Goal: Task Accomplishment & Management: Complete application form

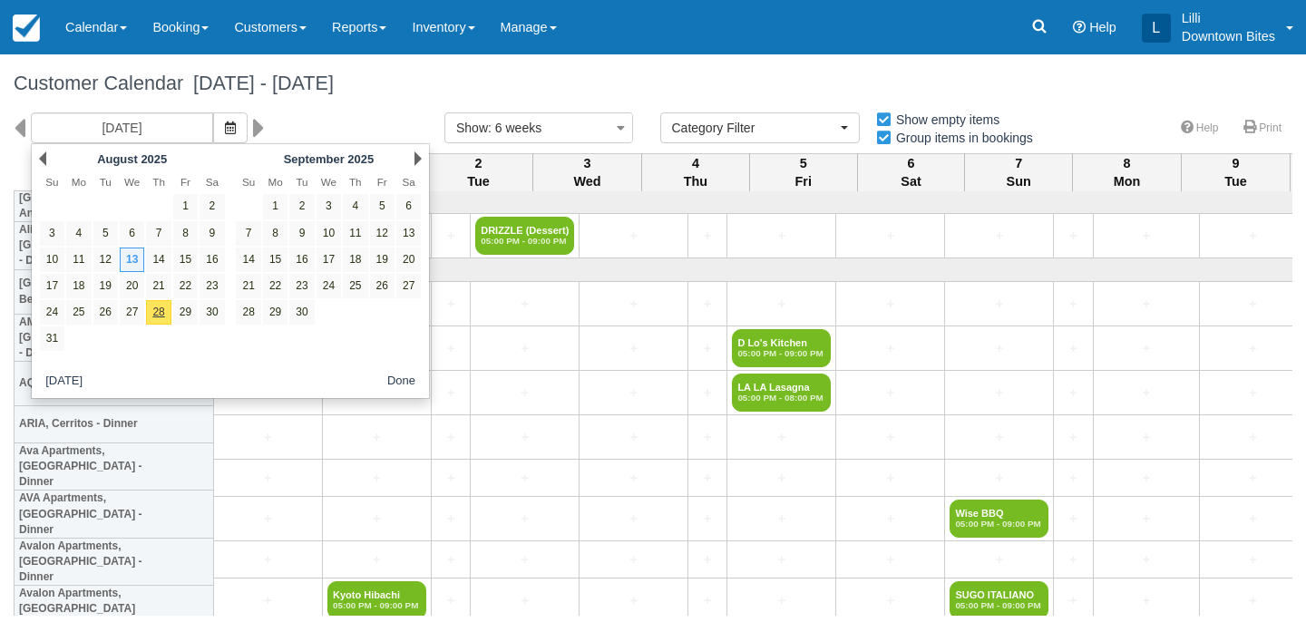
select select
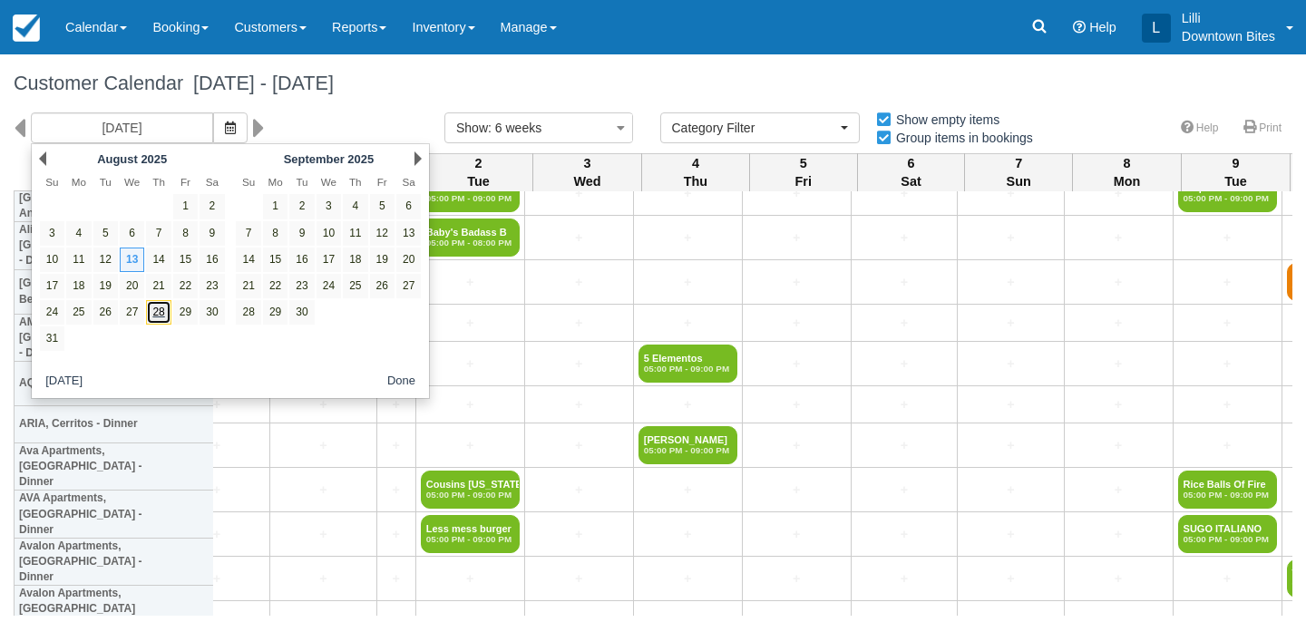
click at [162, 311] on link "28" at bounding box center [158, 312] width 24 height 24
type input "08/28/25"
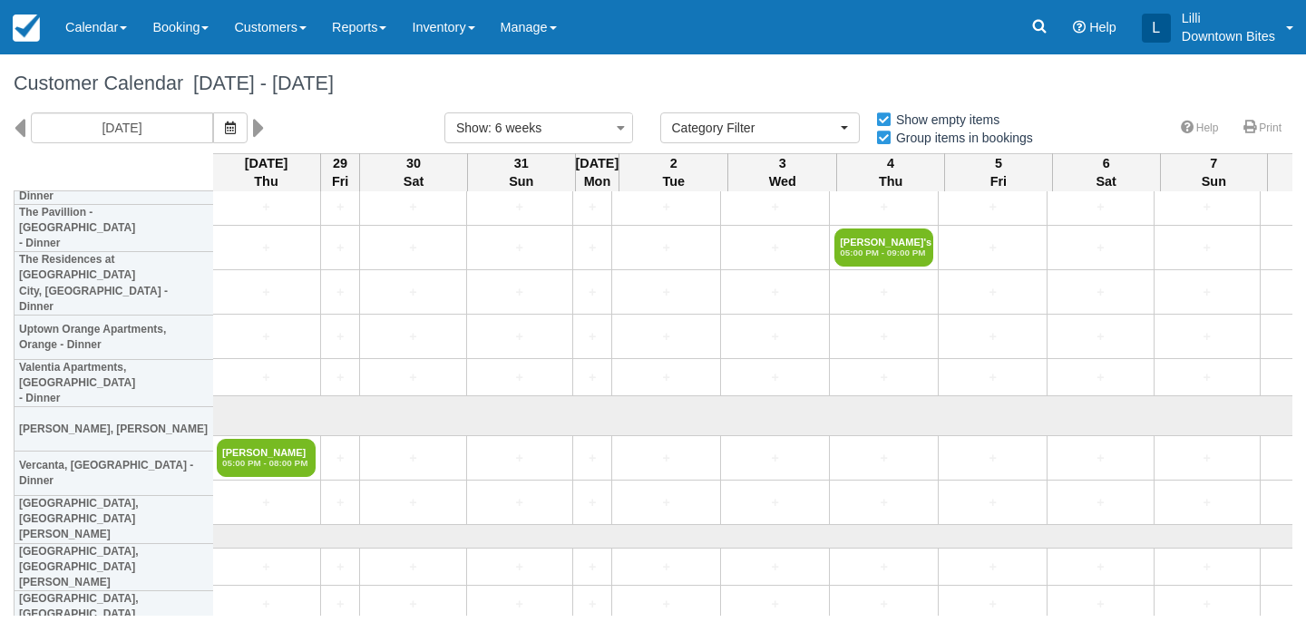
scroll to position [4756, 2]
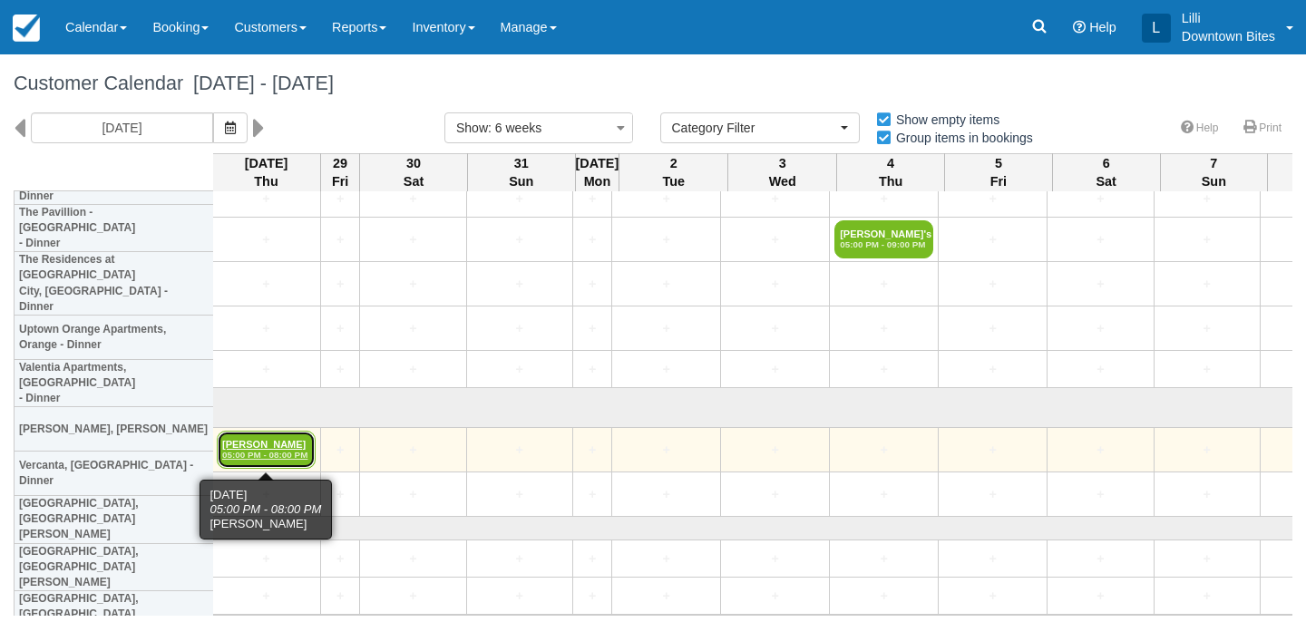
click at [254, 445] on link "Aidan Baptiste 05:00 PM - 08:00 PM" at bounding box center [266, 450] width 99 height 38
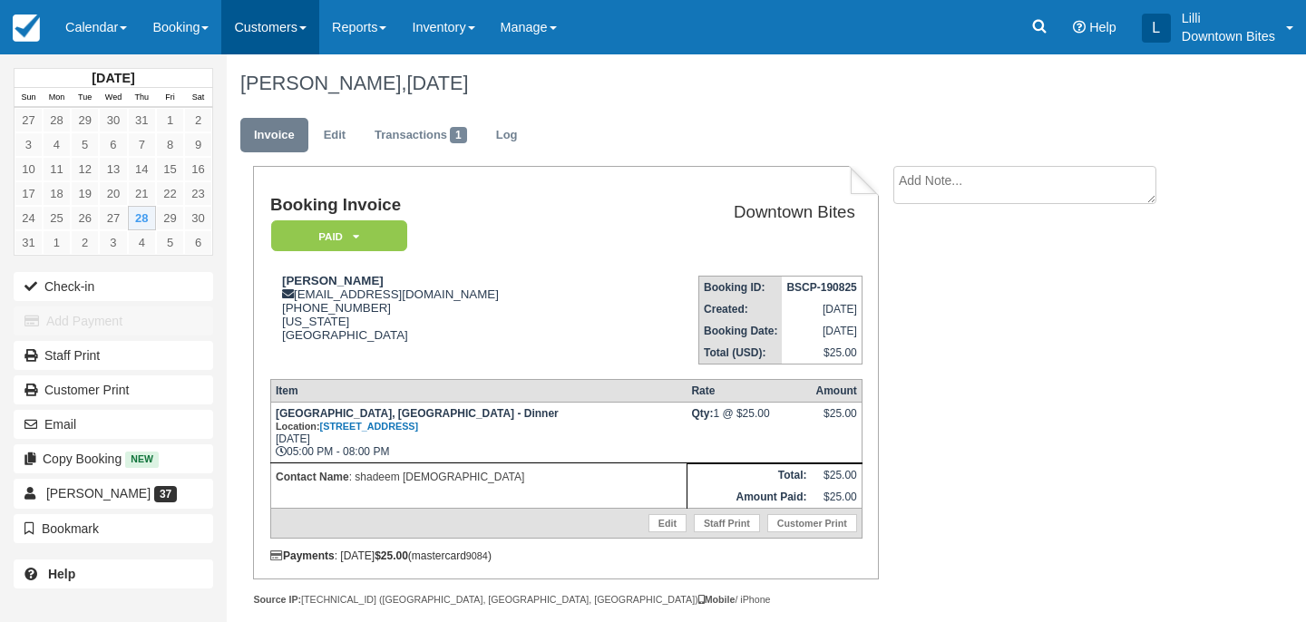
click at [271, 25] on link "Customers" at bounding box center [270, 27] width 98 height 54
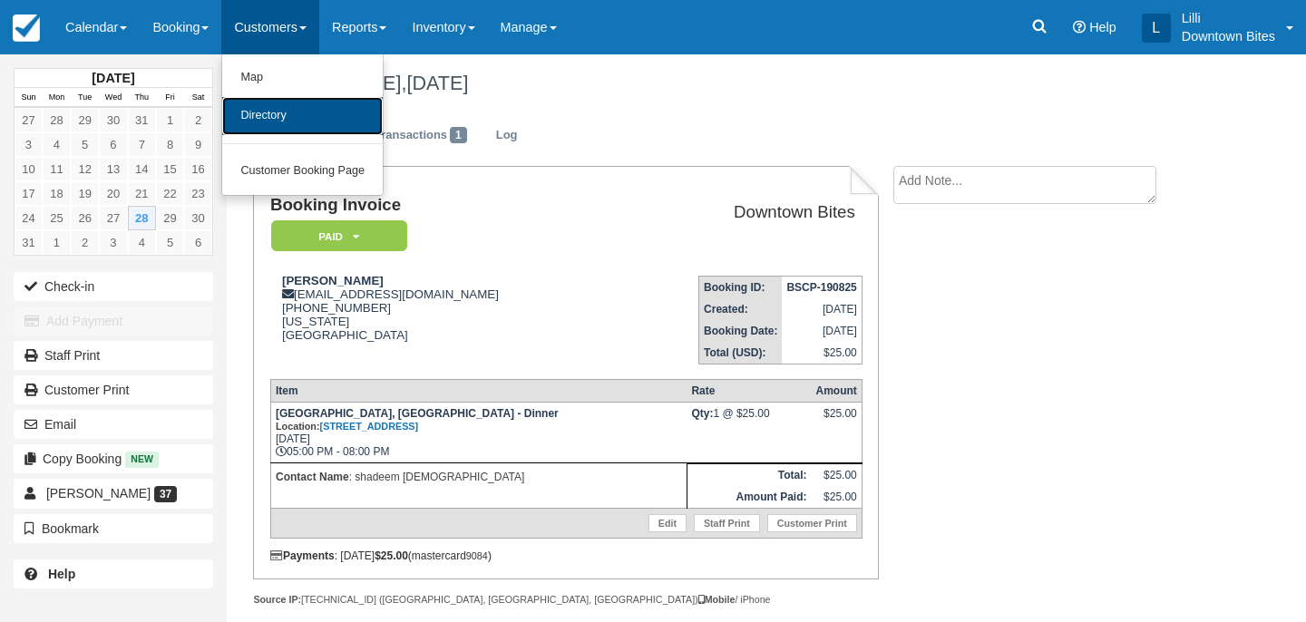
click at [281, 121] on link "Directory" at bounding box center [302, 116] width 161 height 38
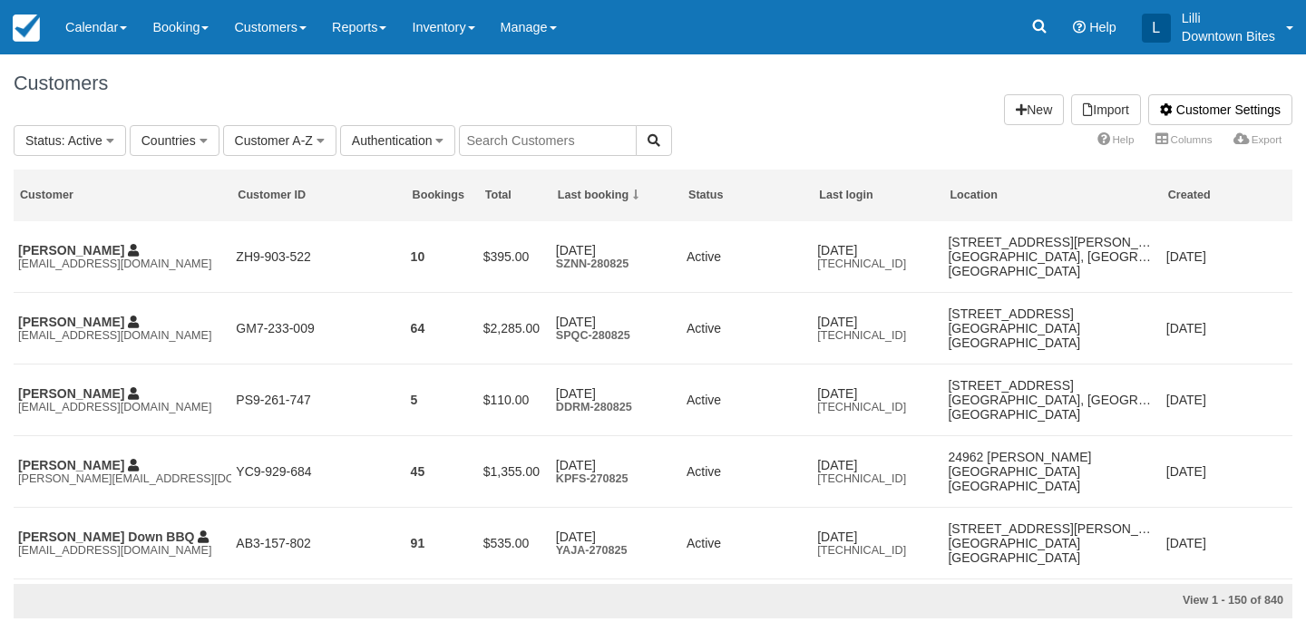
click at [557, 137] on input "text" at bounding box center [548, 140] width 178 height 31
type input "admin"
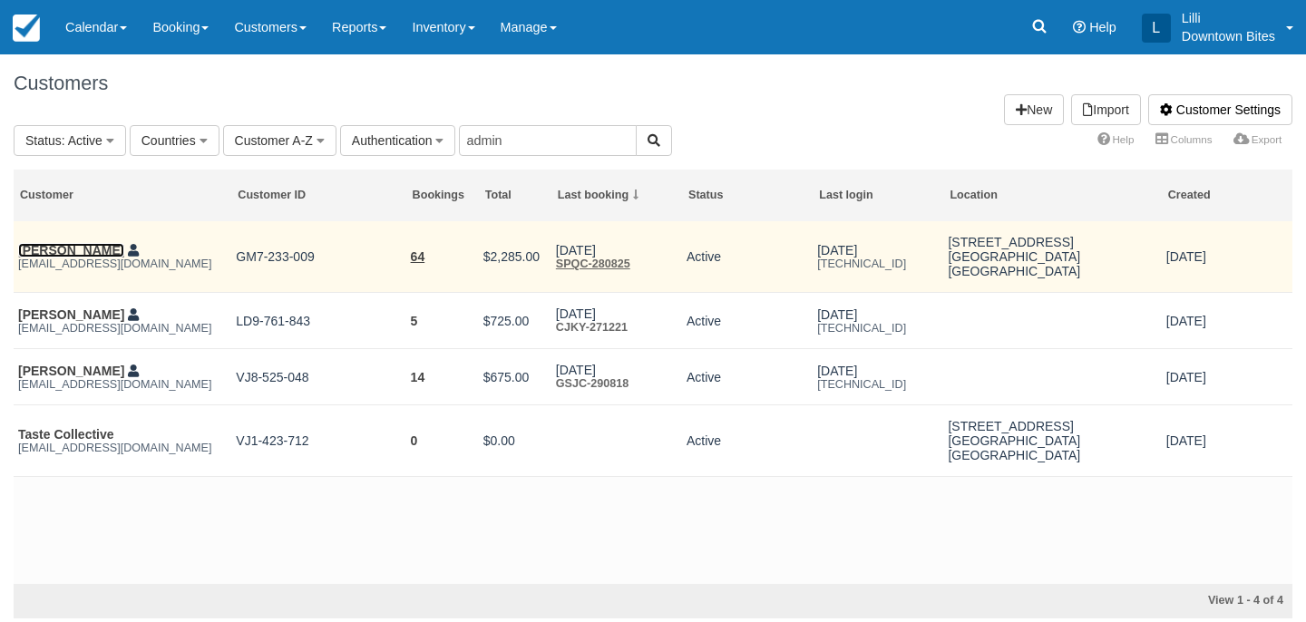
click at [73, 248] on link "Chris Tzorin" at bounding box center [71, 250] width 106 height 15
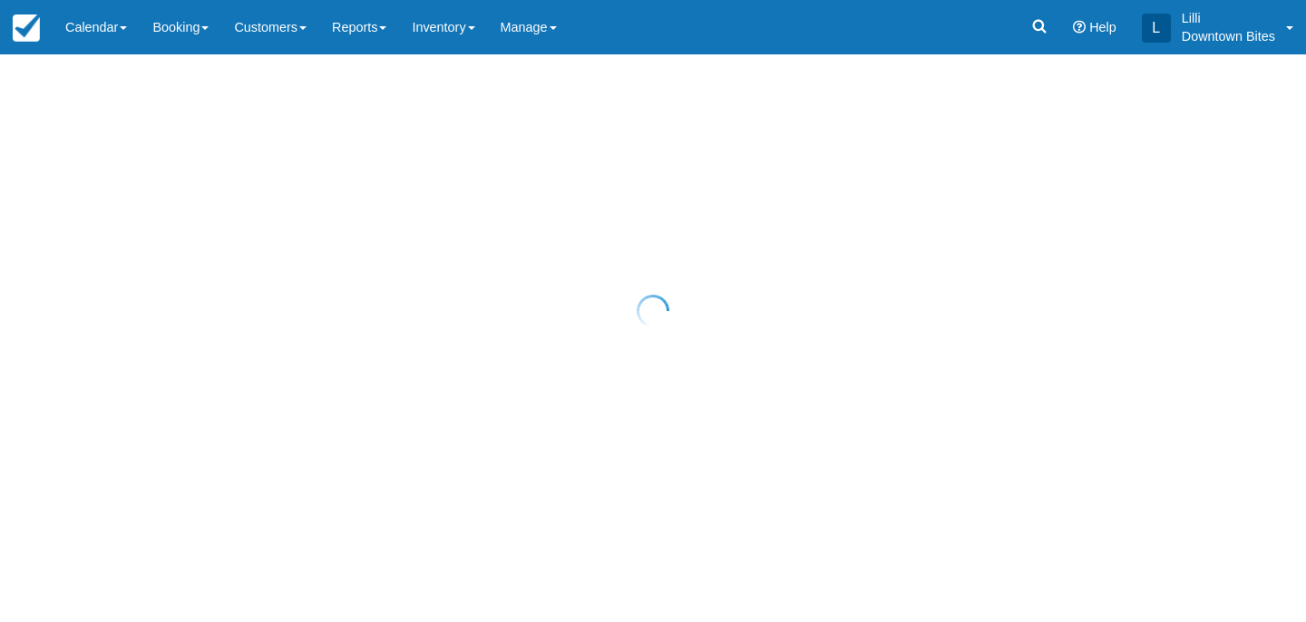
select select "50"
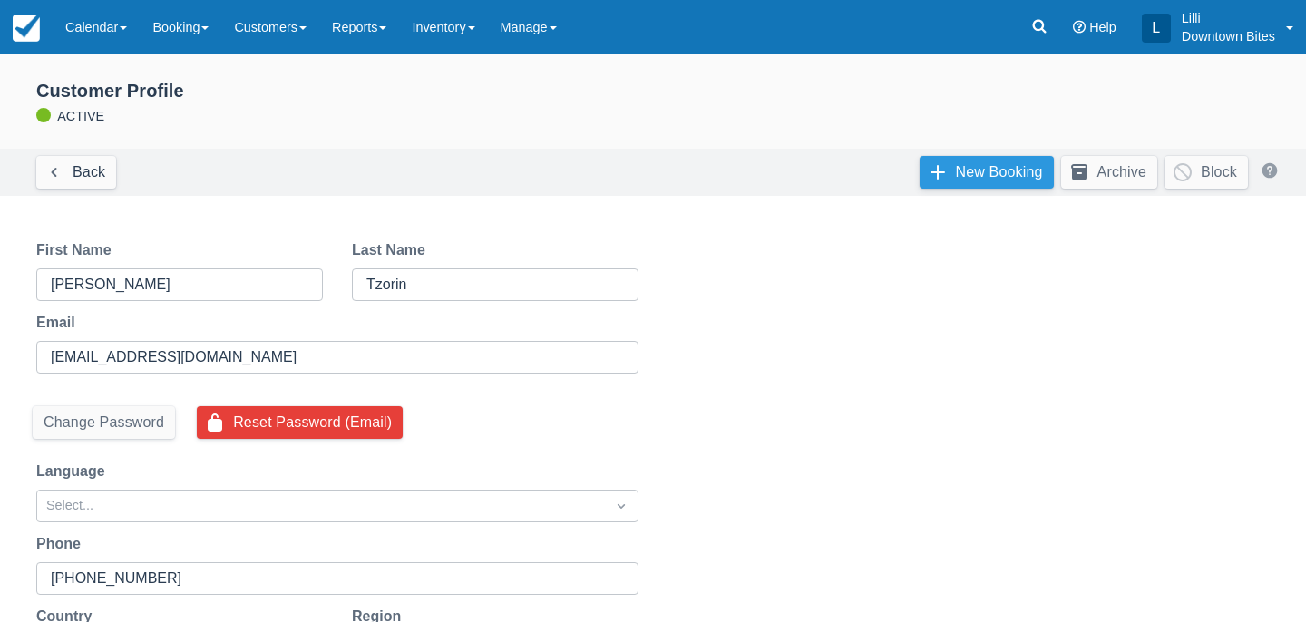
click at [972, 175] on link "New Booking" at bounding box center [987, 172] width 134 height 33
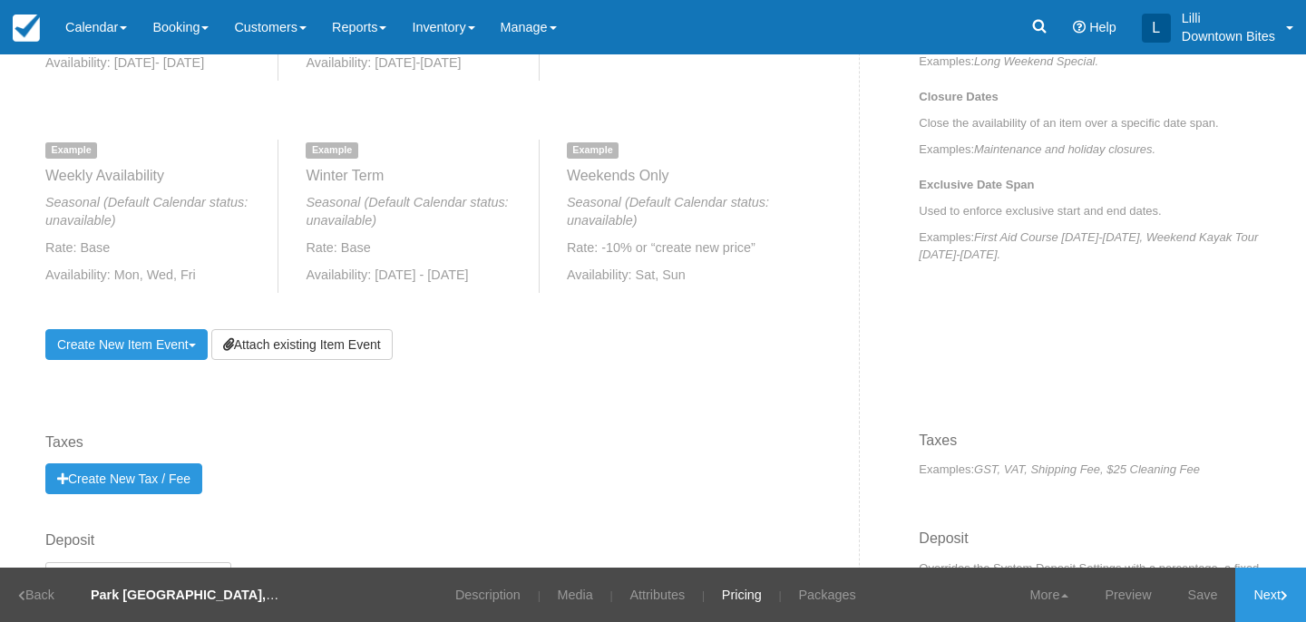
scroll to position [857, 0]
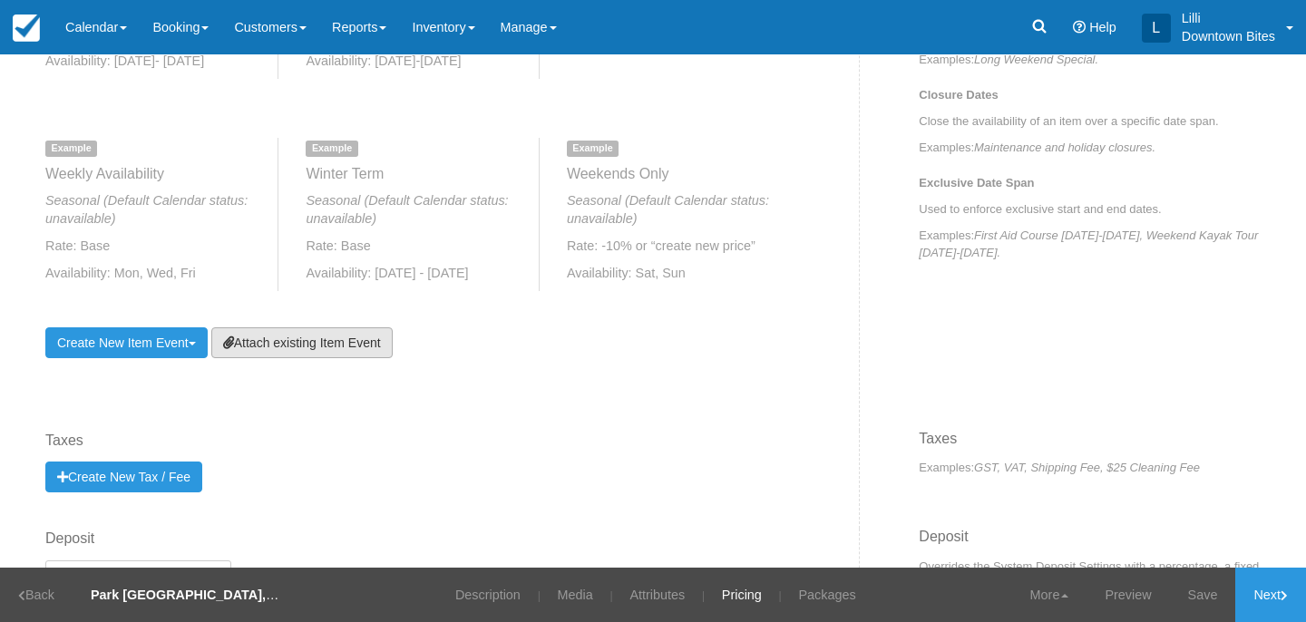
click at [302, 349] on link "Attach existing Item Event" at bounding box center [301, 342] width 181 height 31
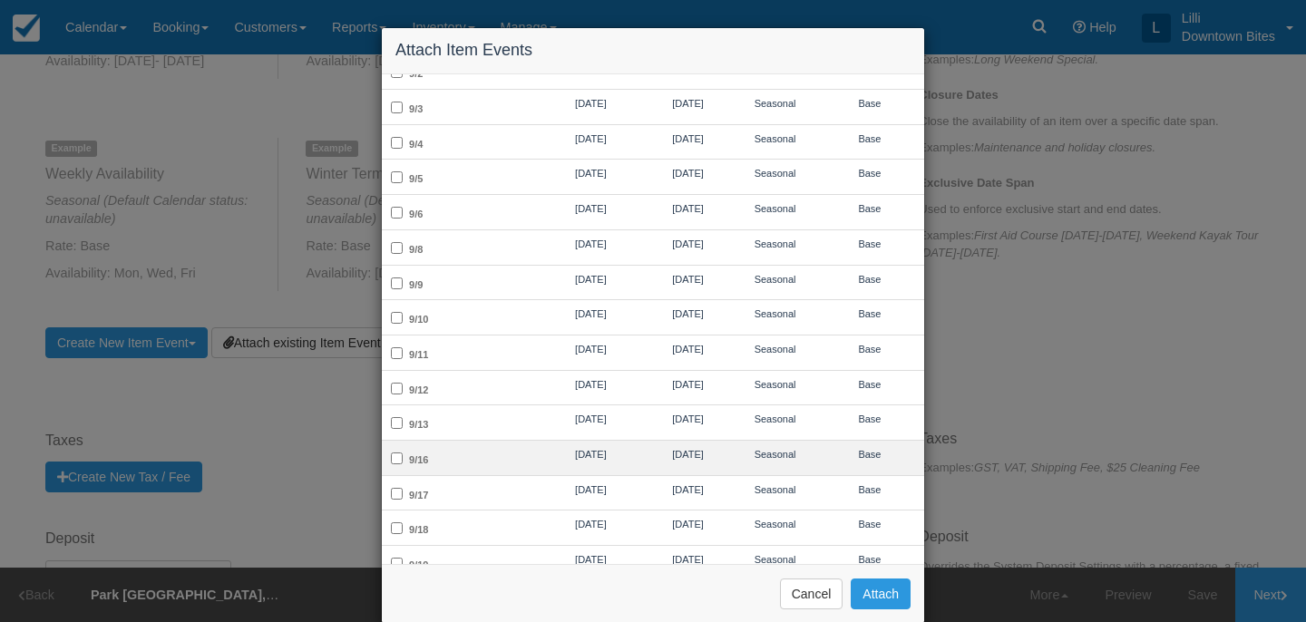
scroll to position [399, 0]
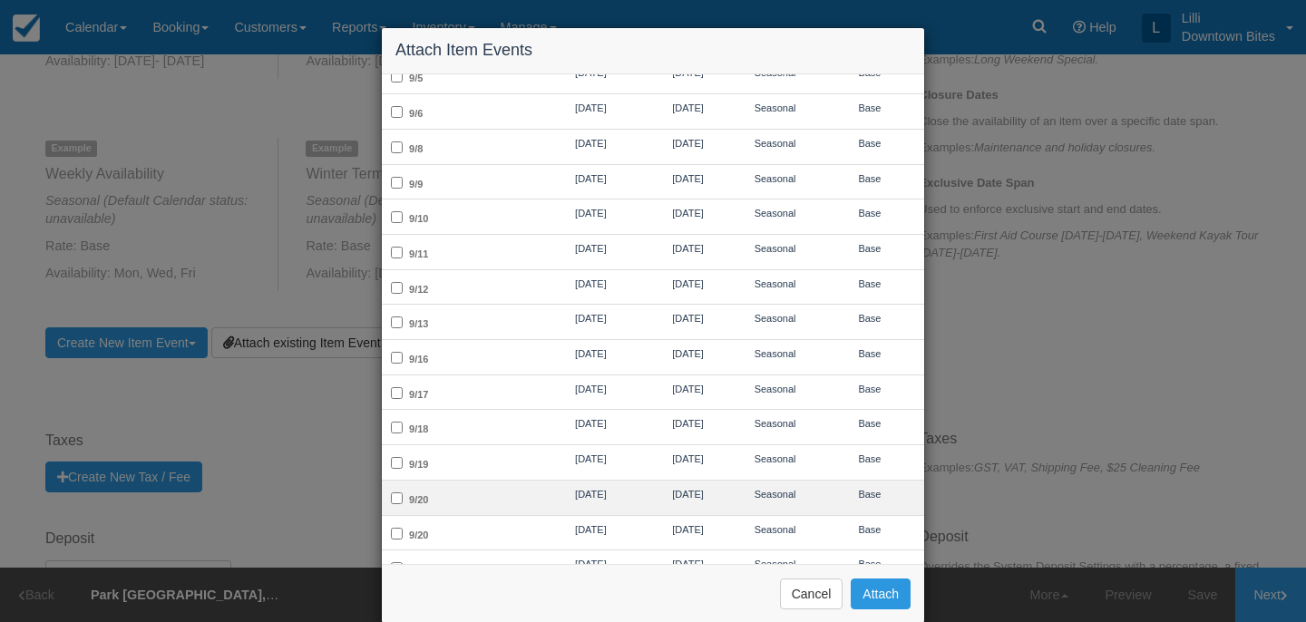
click at [466, 486] on td "9/20" at bounding box center [461, 497] width 159 height 35
checkbox input "true"
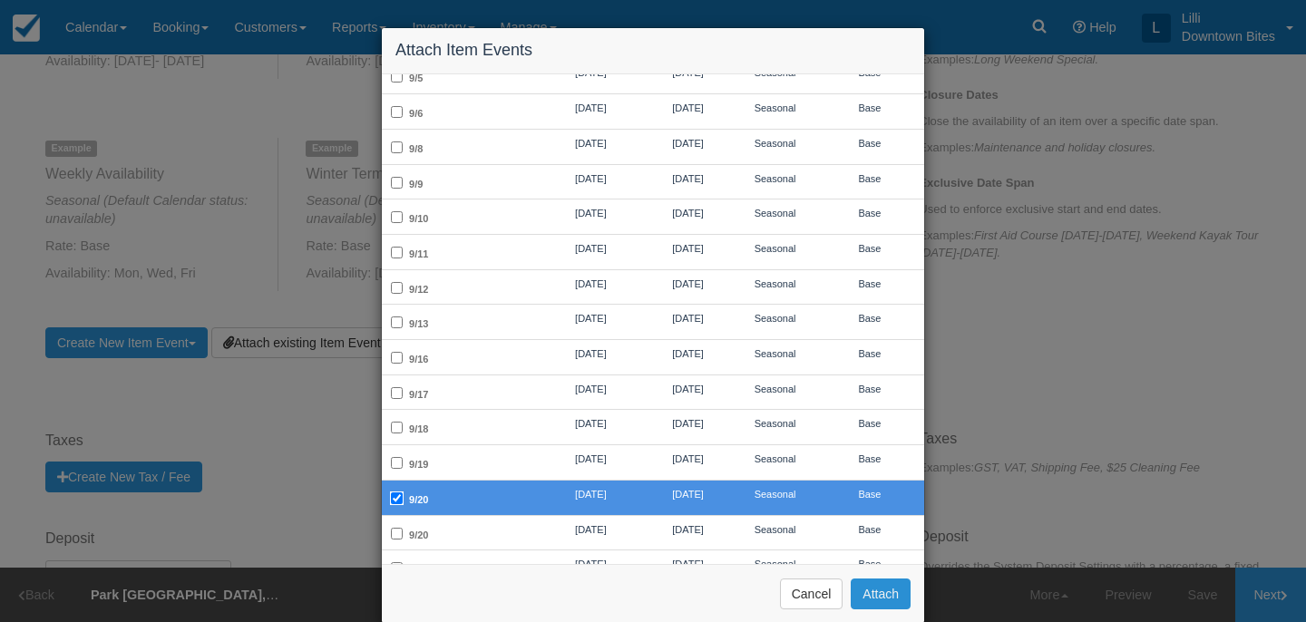
click at [882, 591] on button "Attach" at bounding box center [881, 594] width 60 height 31
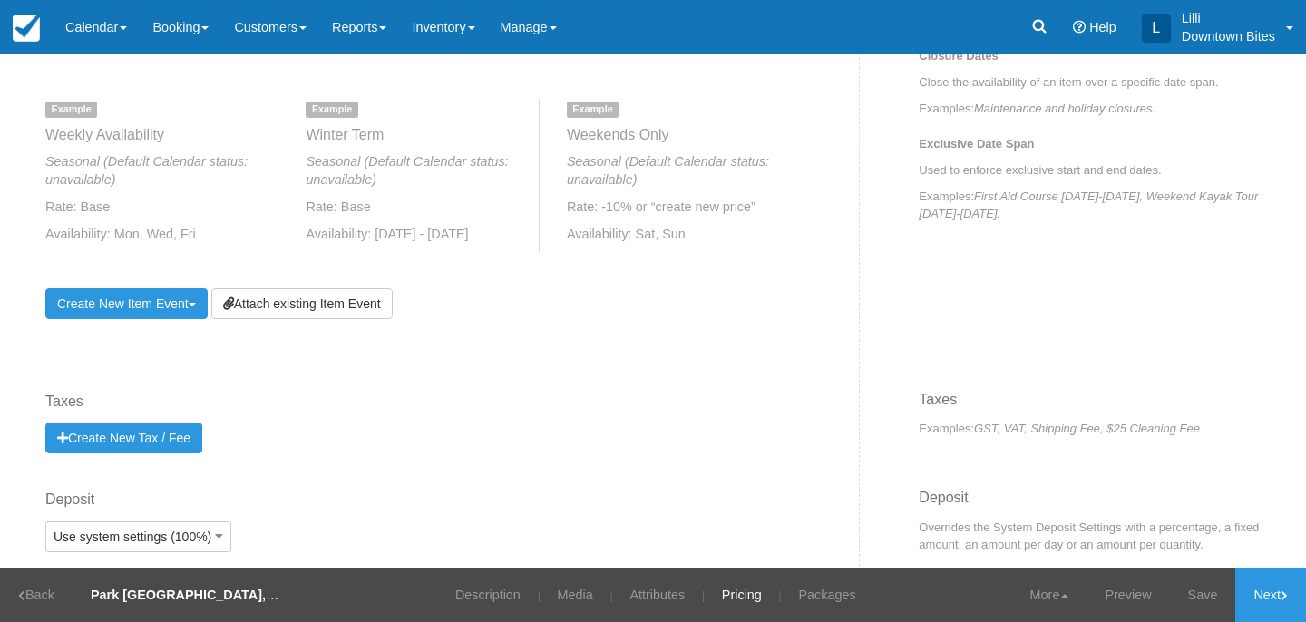
scroll to position [938, 0]
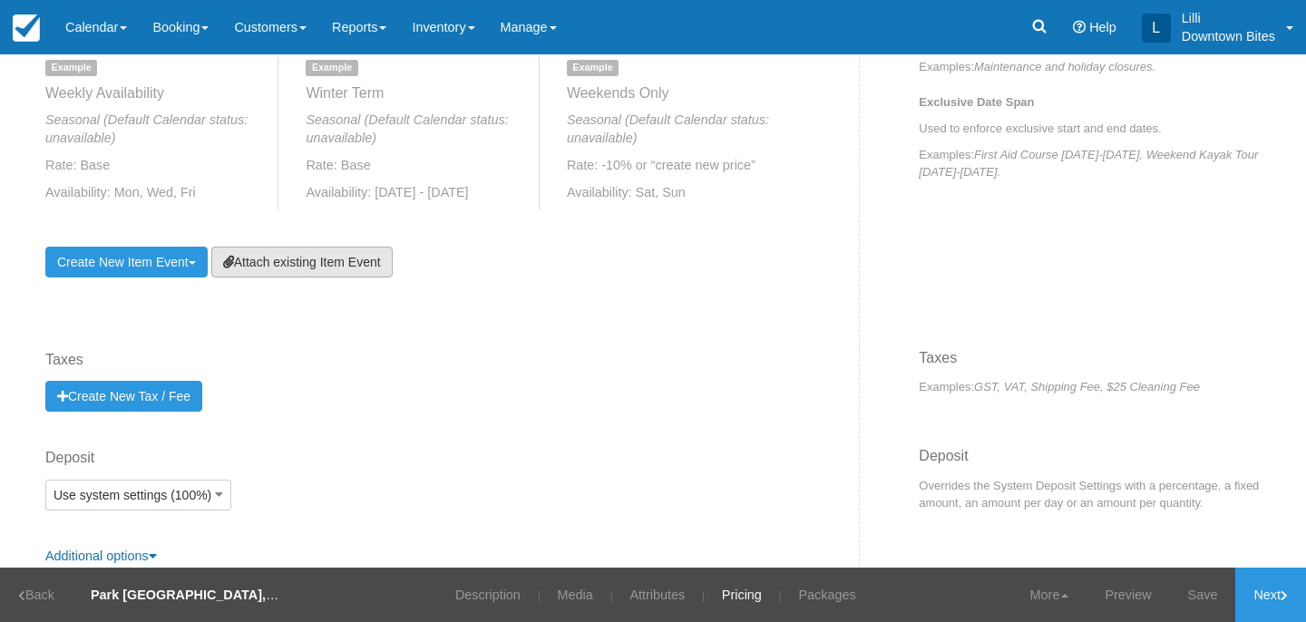
click at [314, 270] on link "Attach existing Item Event" at bounding box center [301, 262] width 181 height 31
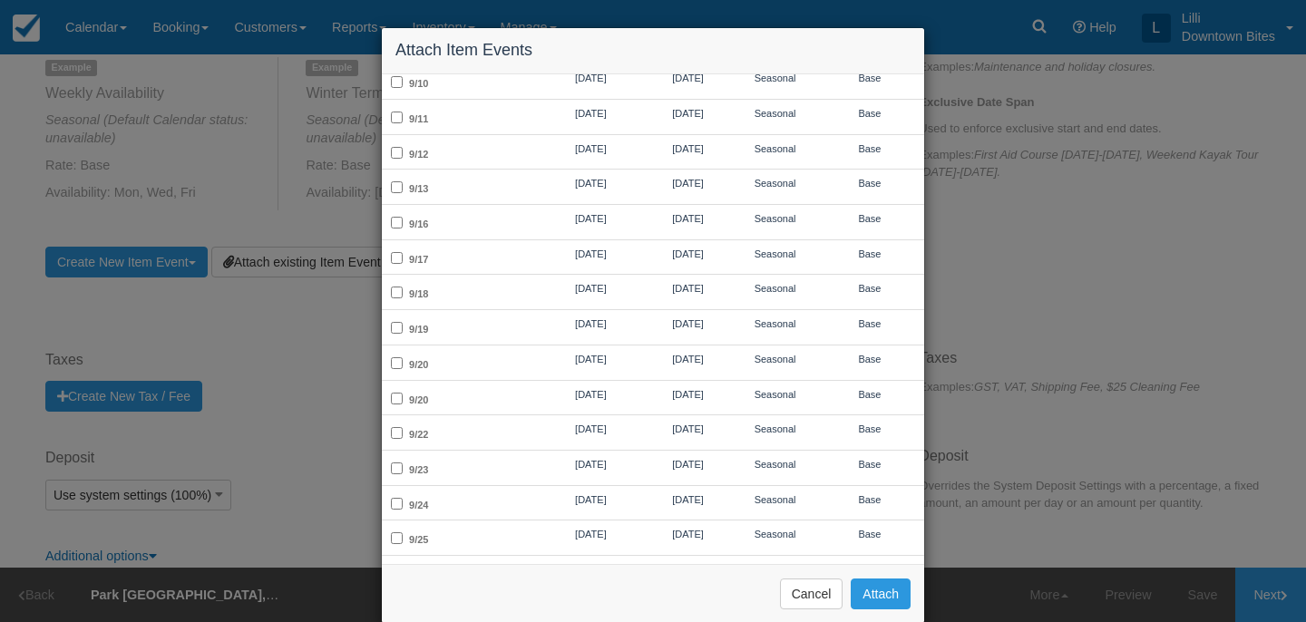
scroll to position [641, 0]
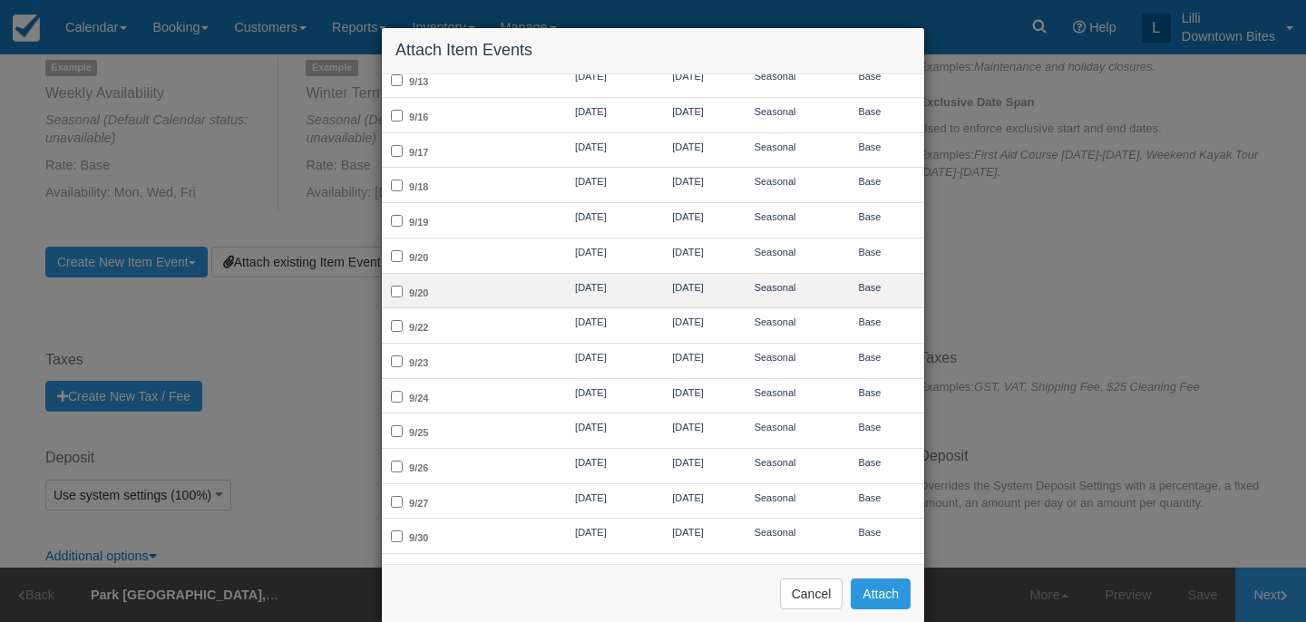
click at [537, 281] on td "9/20" at bounding box center [461, 290] width 159 height 35
checkbox input "true"
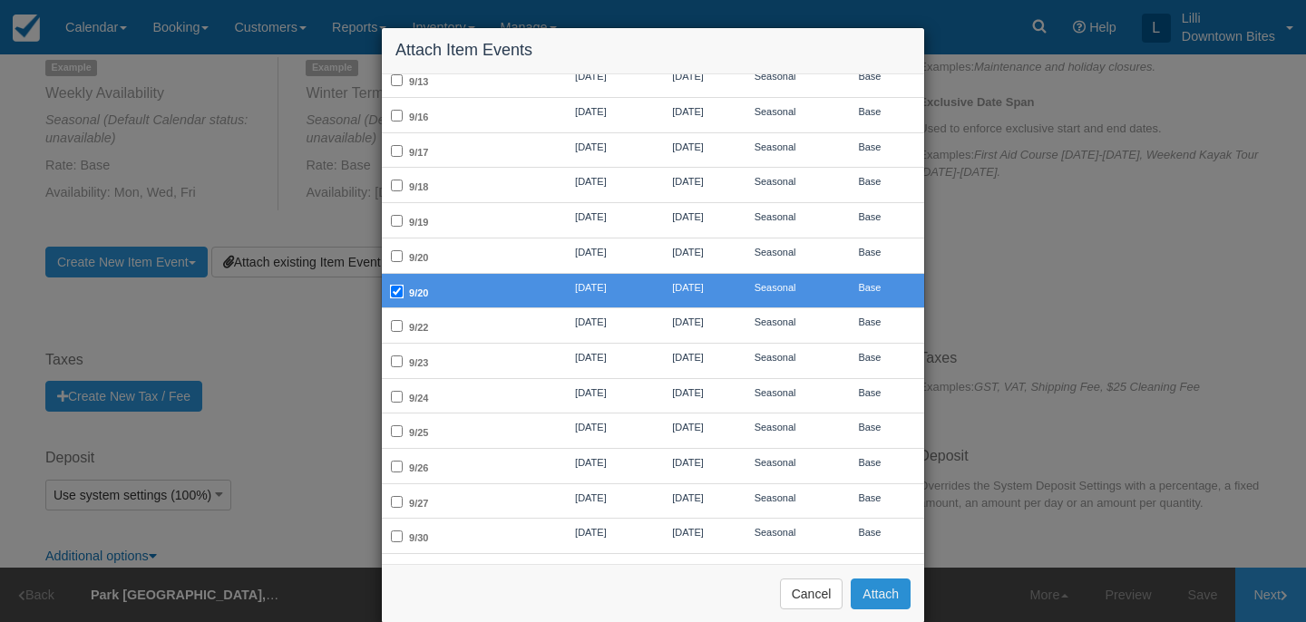
click at [900, 588] on button "Attach" at bounding box center [881, 594] width 60 height 31
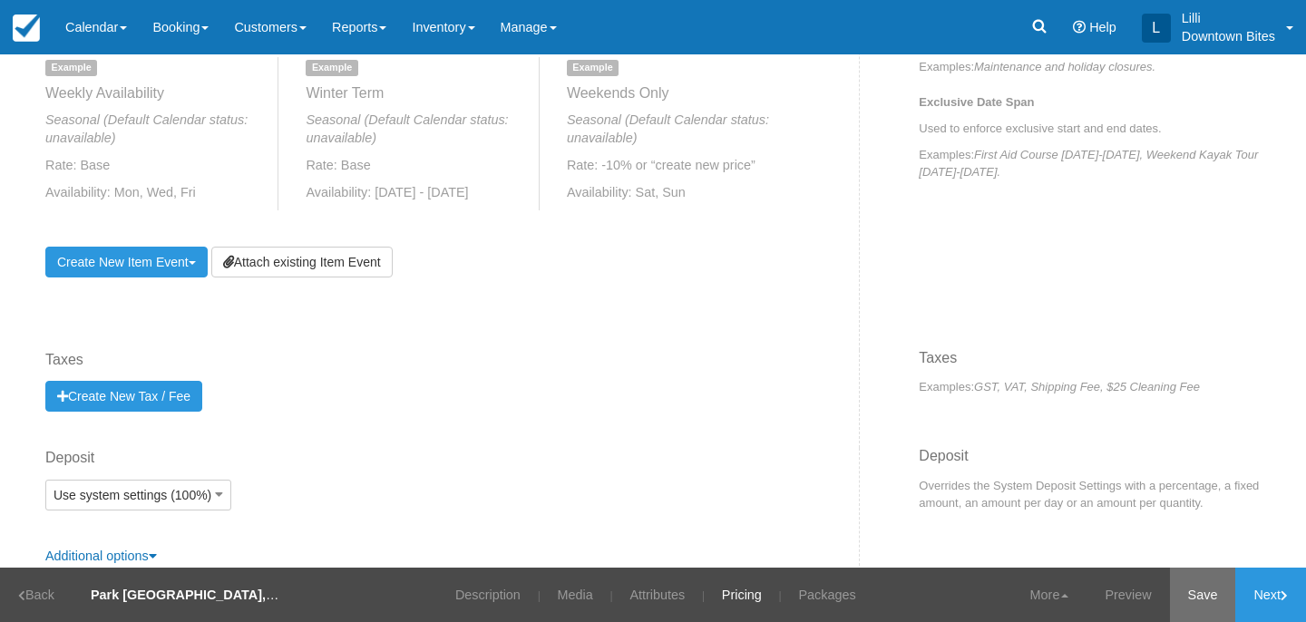
click at [1195, 596] on link "Save" at bounding box center [1203, 595] width 66 height 54
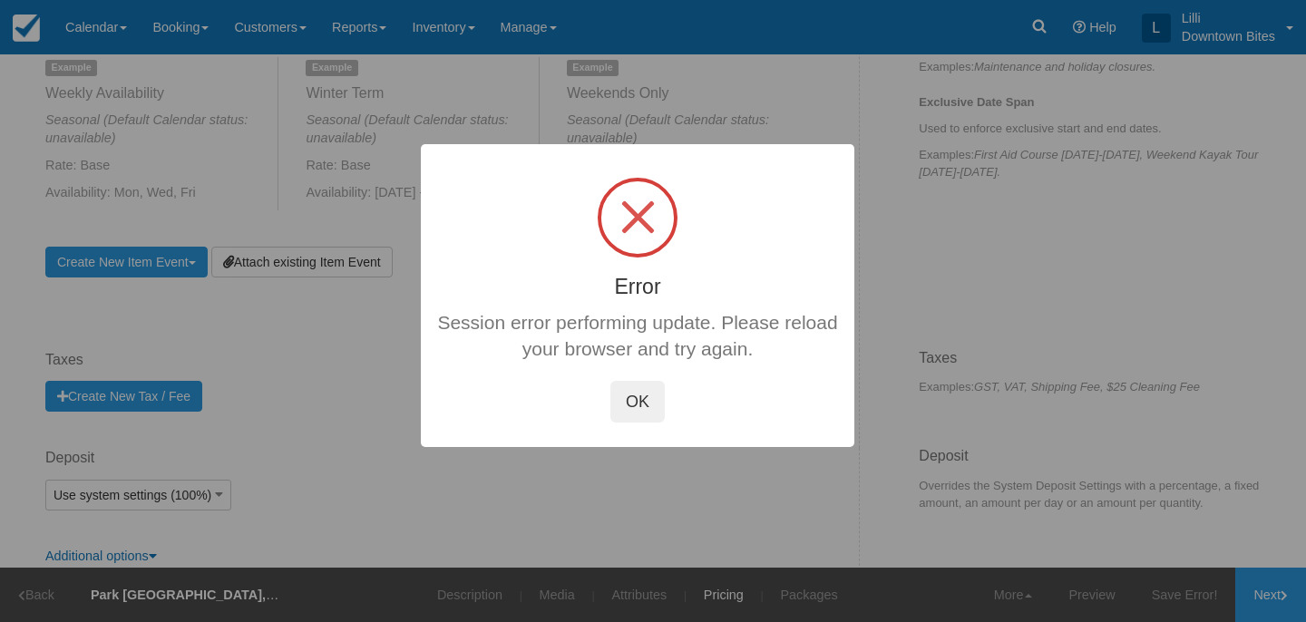
click at [643, 386] on button "OK" at bounding box center [637, 402] width 54 height 42
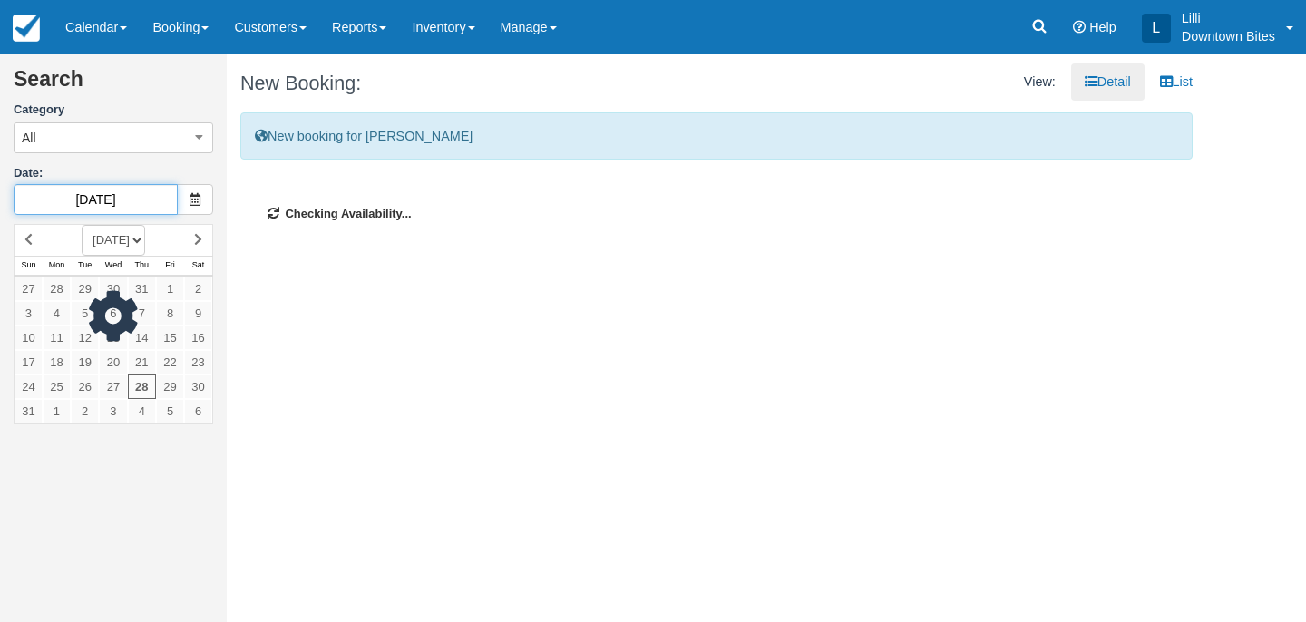
click at [131, 204] on input "[DATE]" at bounding box center [96, 199] width 164 height 31
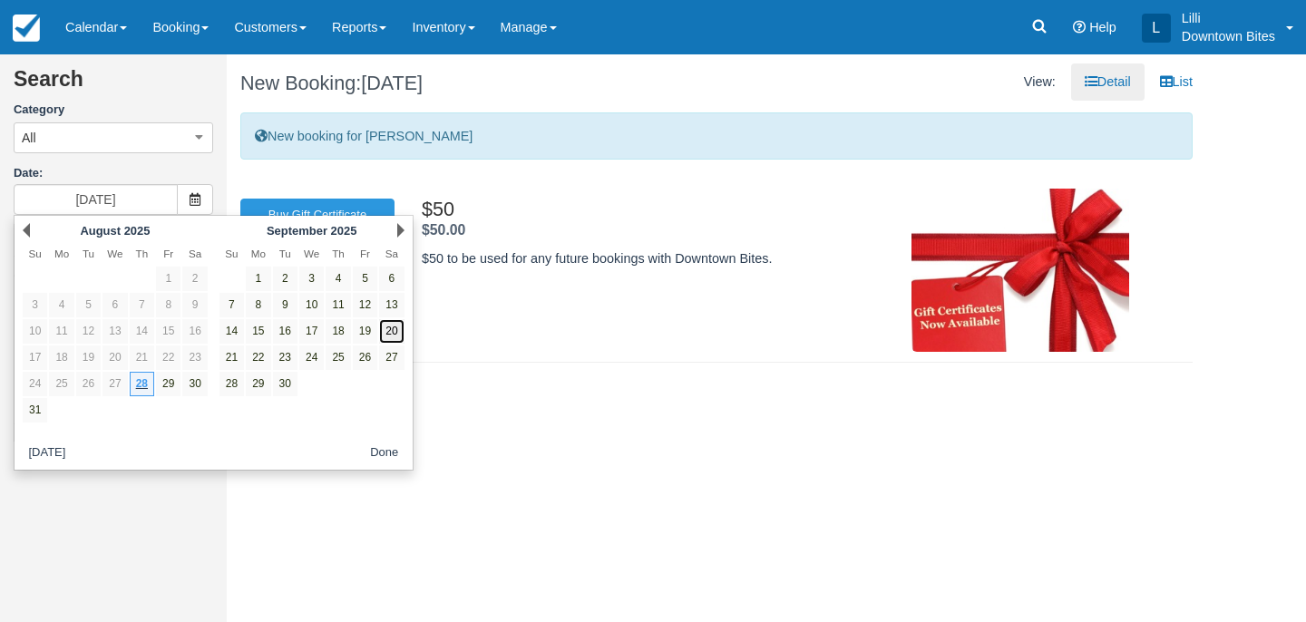
click at [391, 334] on link "20" at bounding box center [391, 331] width 24 height 24
type input "[DATE]"
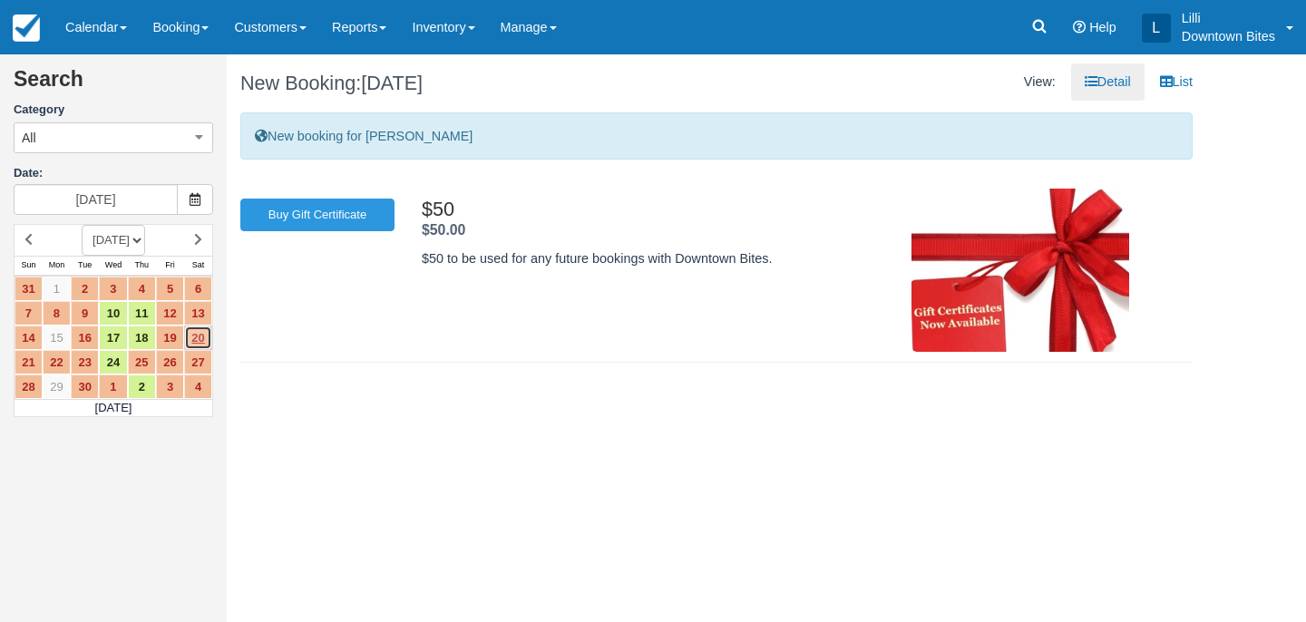
click at [194, 335] on link "20" at bounding box center [198, 338] width 28 height 24
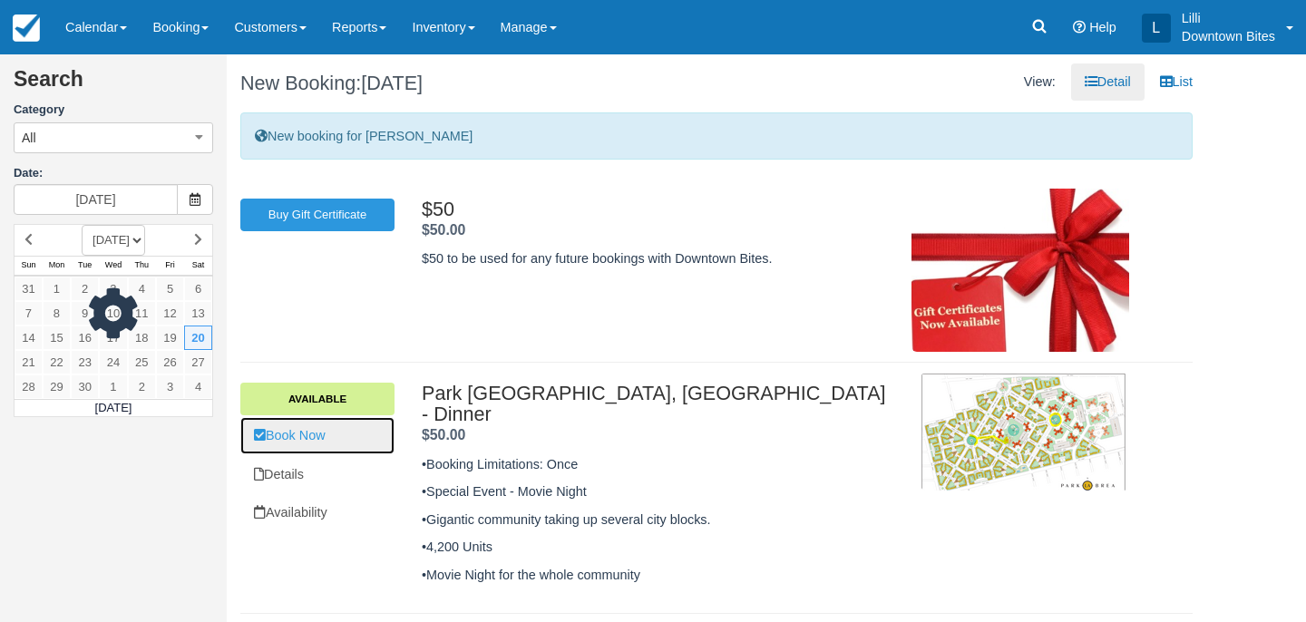
click at [301, 431] on link "Book Now" at bounding box center [317, 435] width 154 height 37
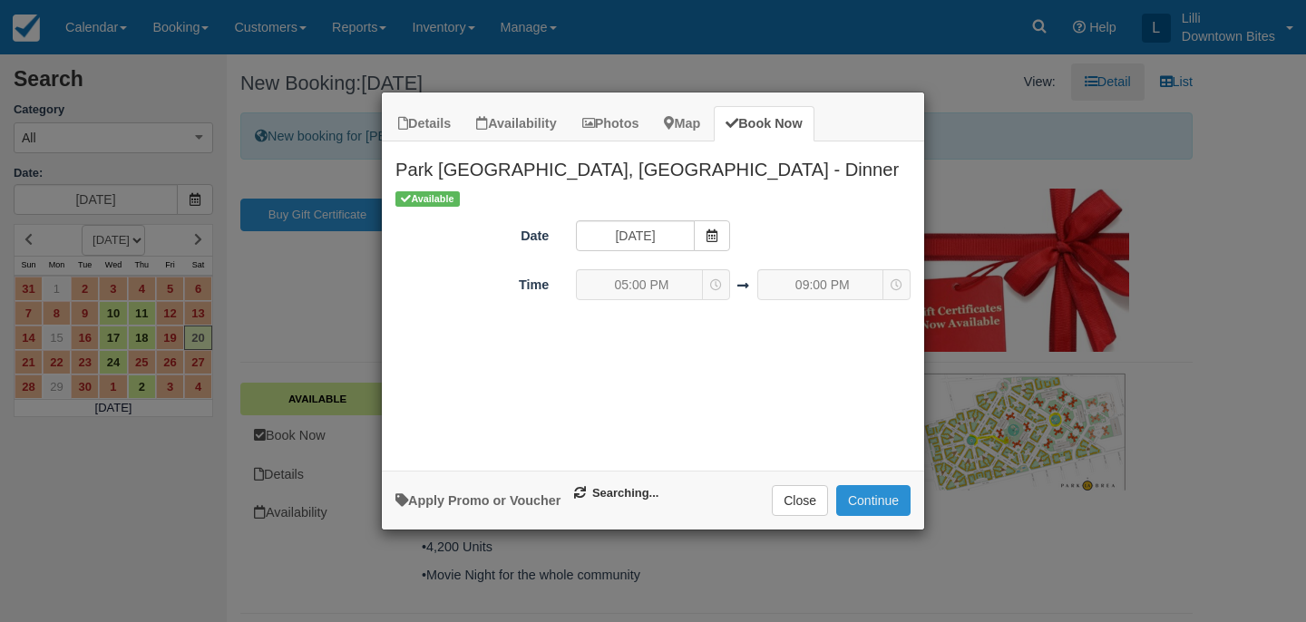
click at [879, 496] on button "Continue" at bounding box center [873, 500] width 74 height 31
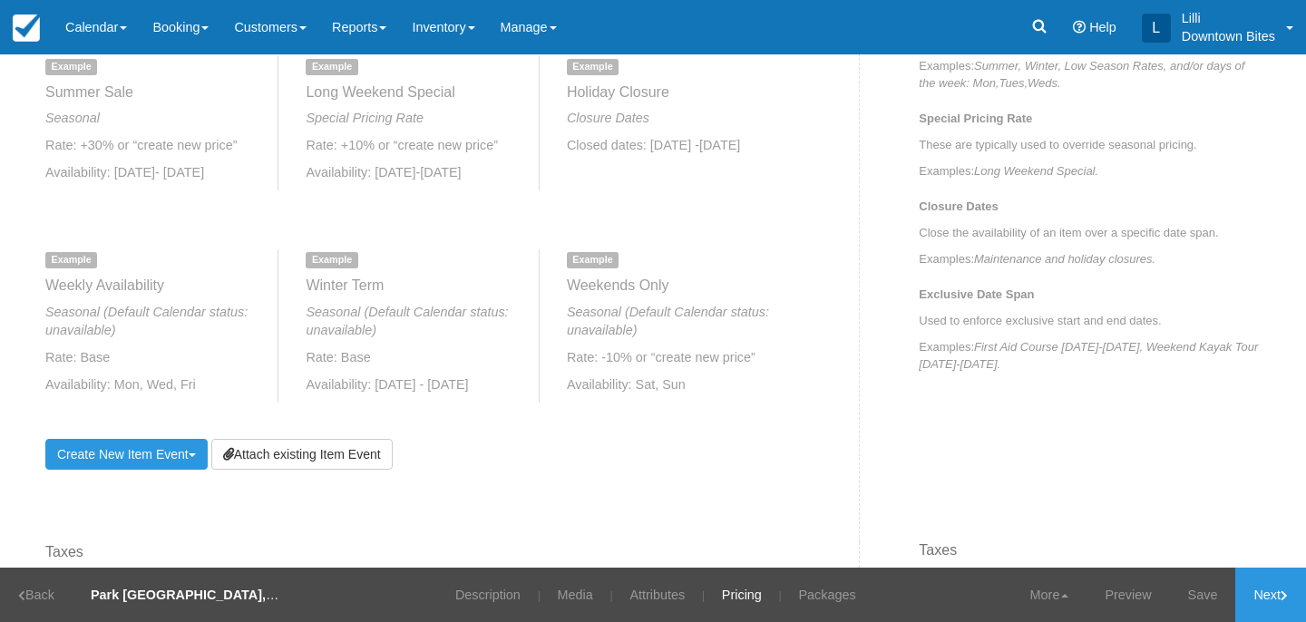
scroll to position [746, 0]
click at [267, 454] on link "Attach existing Item Event" at bounding box center [301, 453] width 181 height 31
click at [326, 457] on link "Attach existing Item Event" at bounding box center [301, 453] width 181 height 31
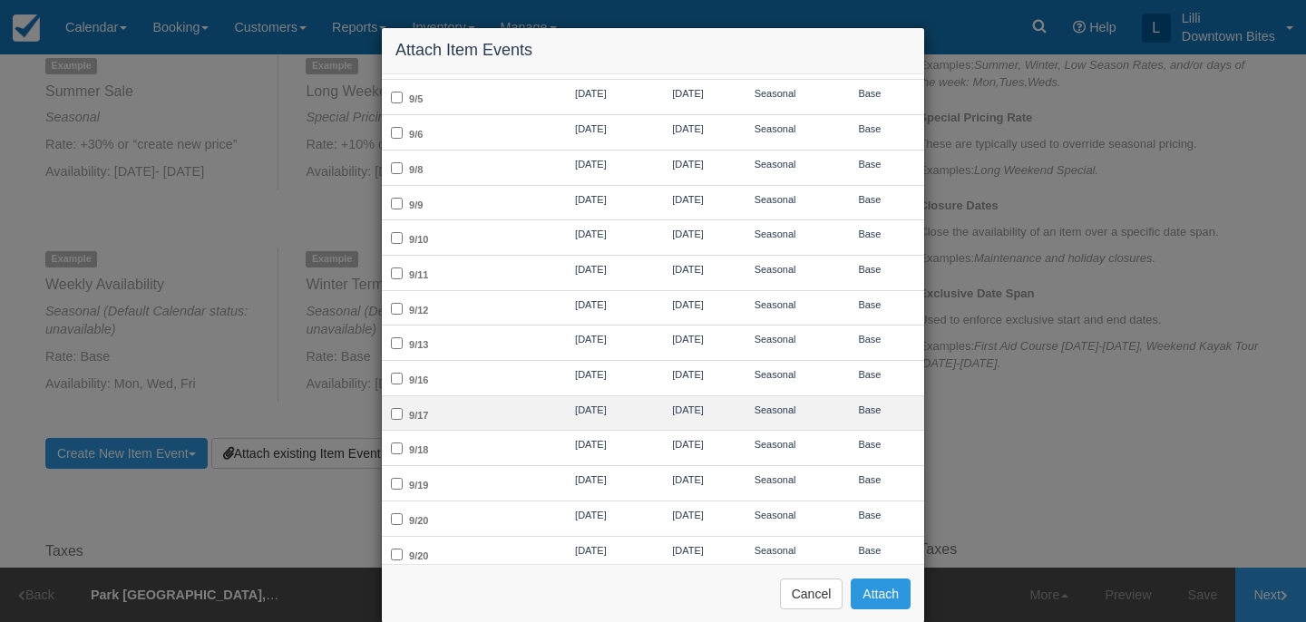
scroll to position [406, 0]
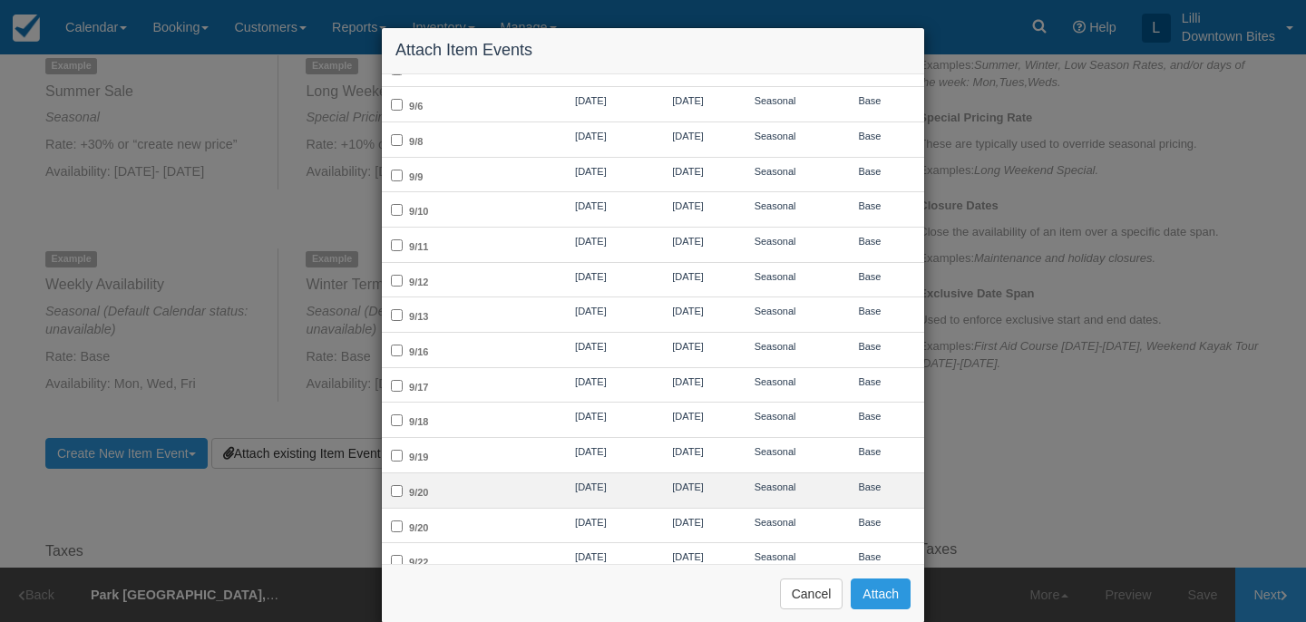
click at [474, 479] on td "9/20" at bounding box center [461, 489] width 159 height 35
checkbox input "true"
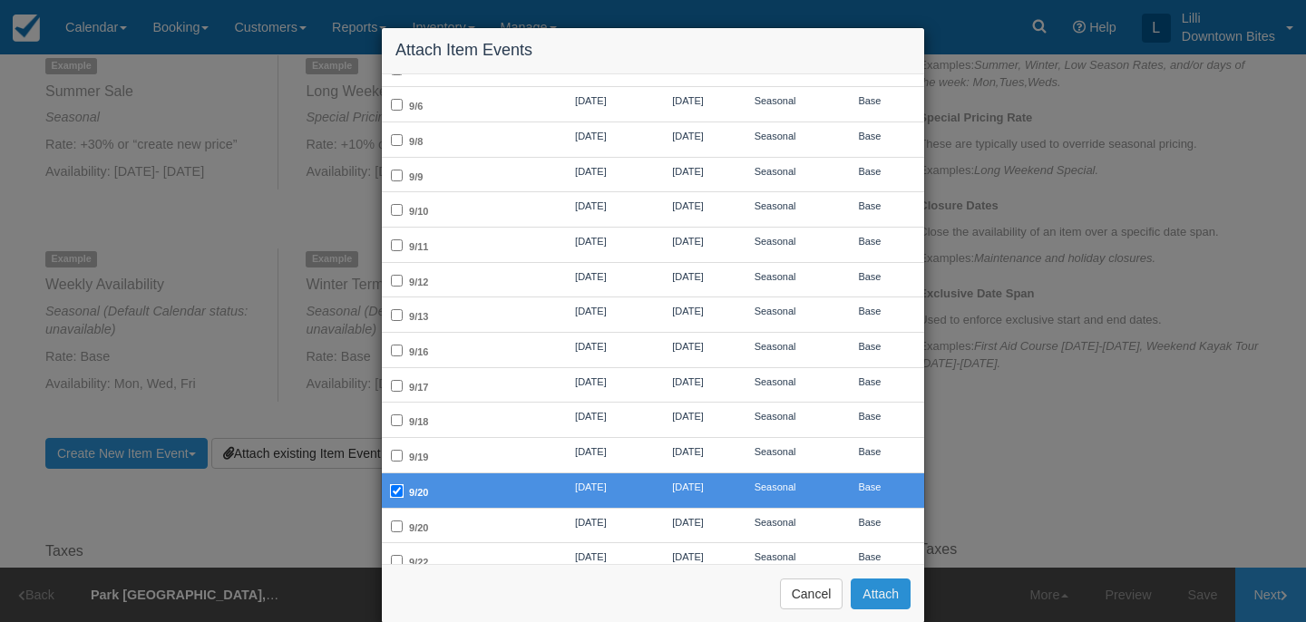
click at [876, 597] on button "Attach" at bounding box center [881, 594] width 60 height 31
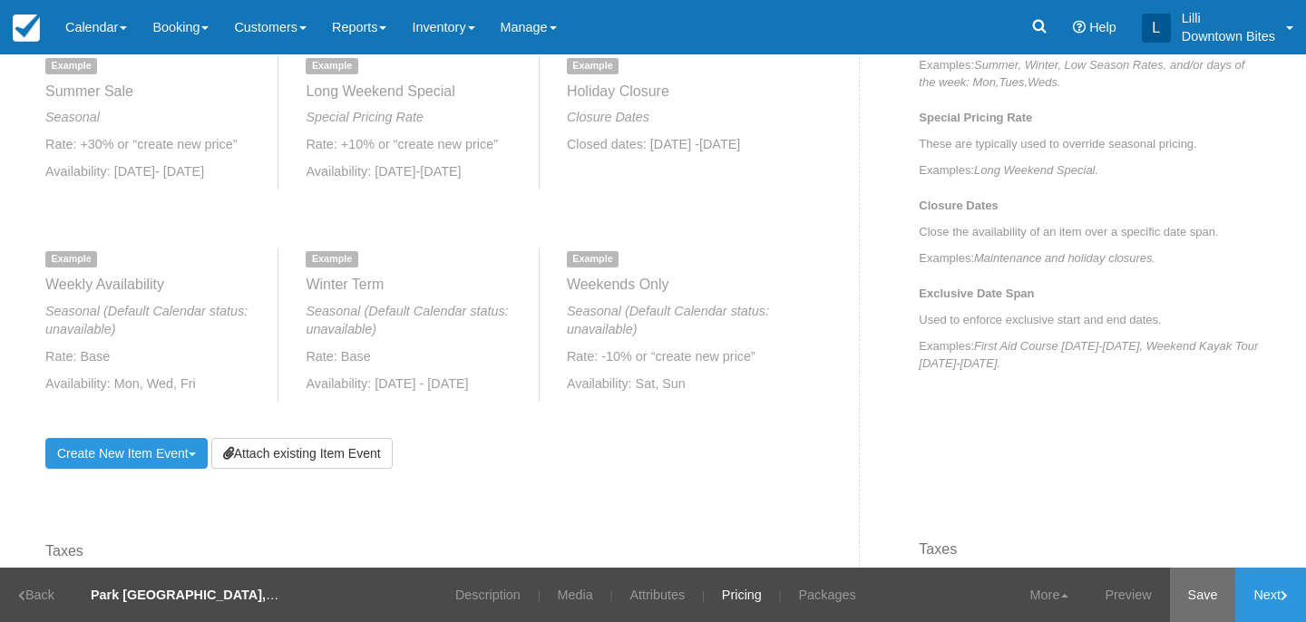
click at [1188, 599] on link "Save" at bounding box center [1203, 595] width 66 height 54
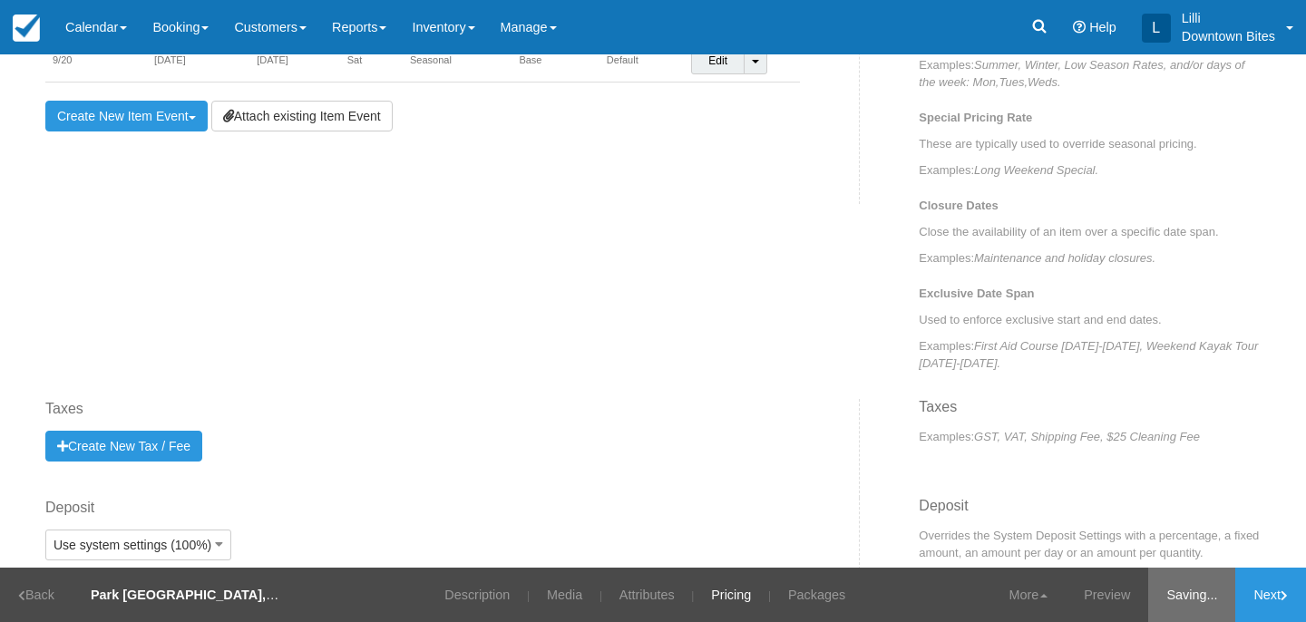
scroll to position [739, 0]
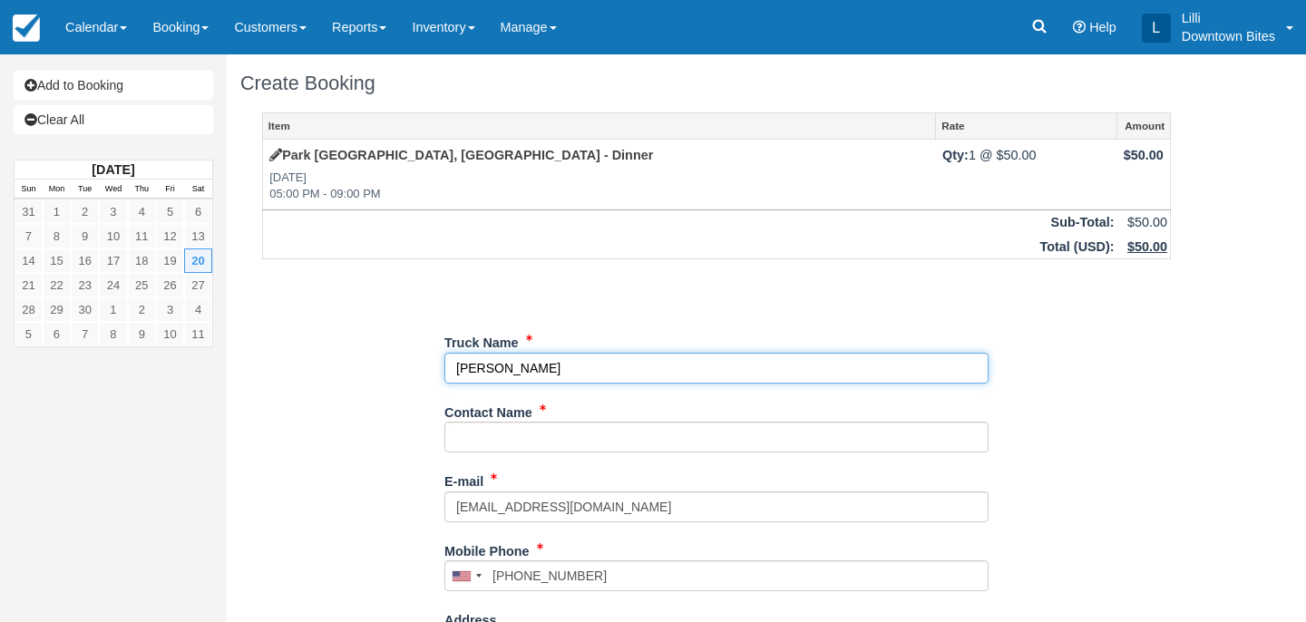
drag, startPoint x: 544, startPoint y: 371, endPoint x: 365, endPoint y: 363, distance: 179.7
click at [365, 363] on div "Item Rate Amount [GEOGRAPHIC_DATA], [GEOGRAPHIC_DATA] - Dinner [DATE] 05:00 PM …" at bounding box center [716, 576] width 952 height 928
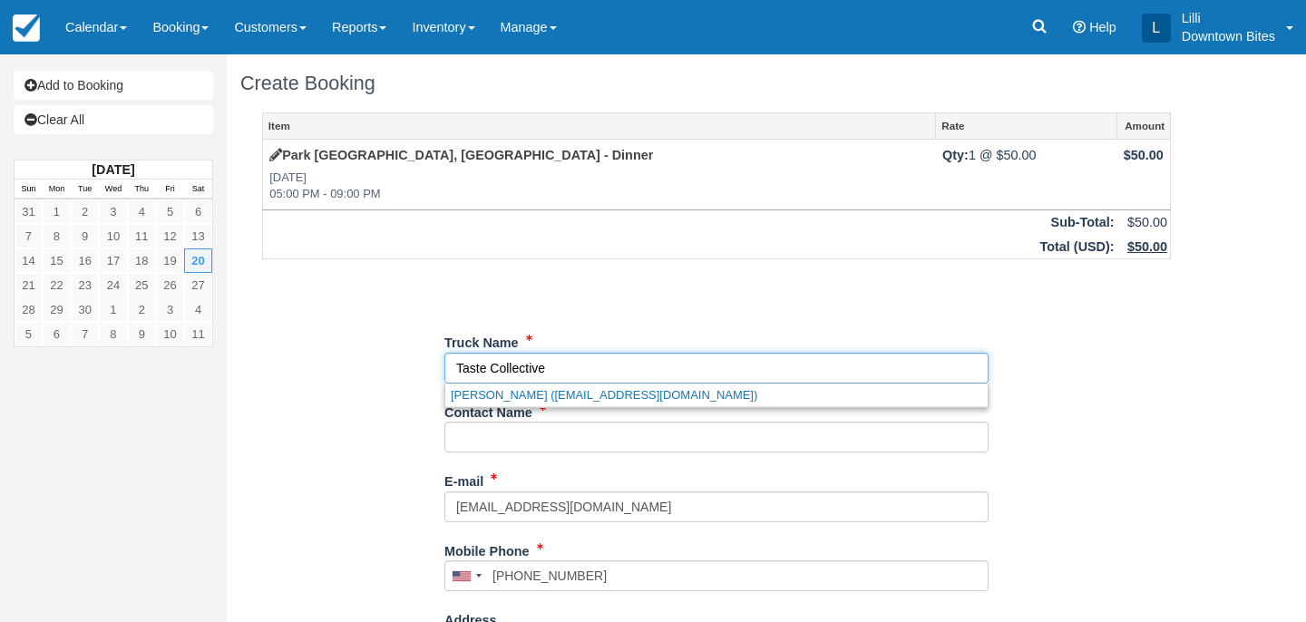
type input "Taste Collective"
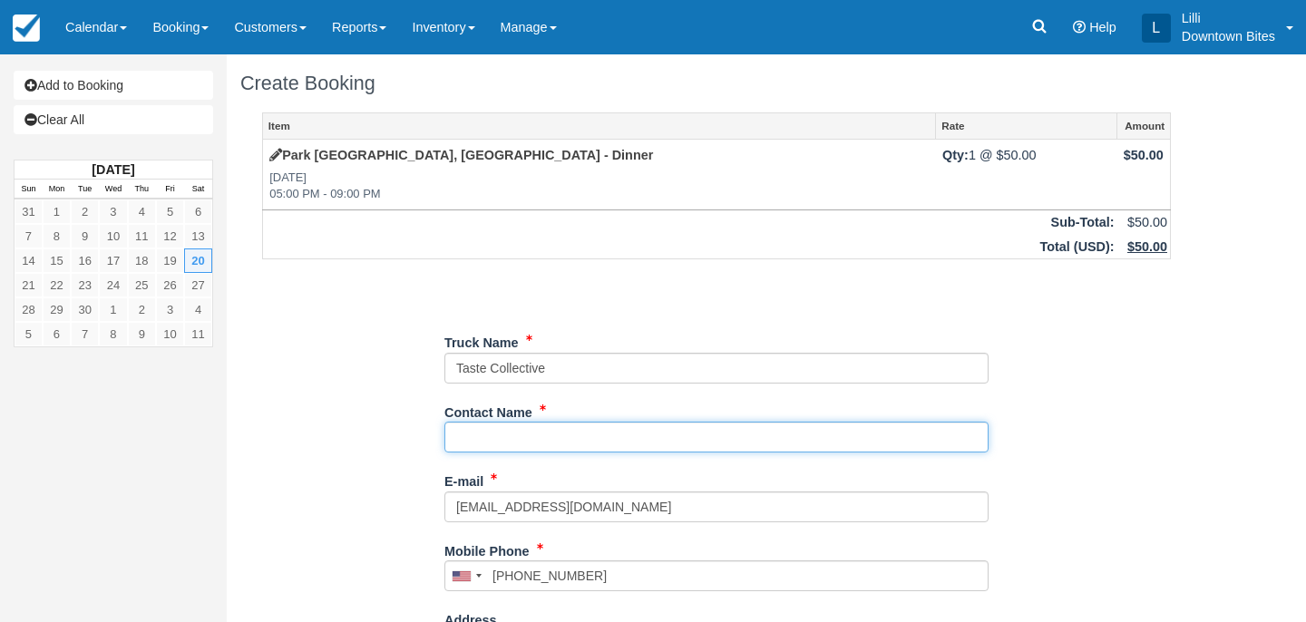
paste input "[PERSON_NAME]"
type input "[PERSON_NAME]"
type input "[PHONE_NUMBER]"
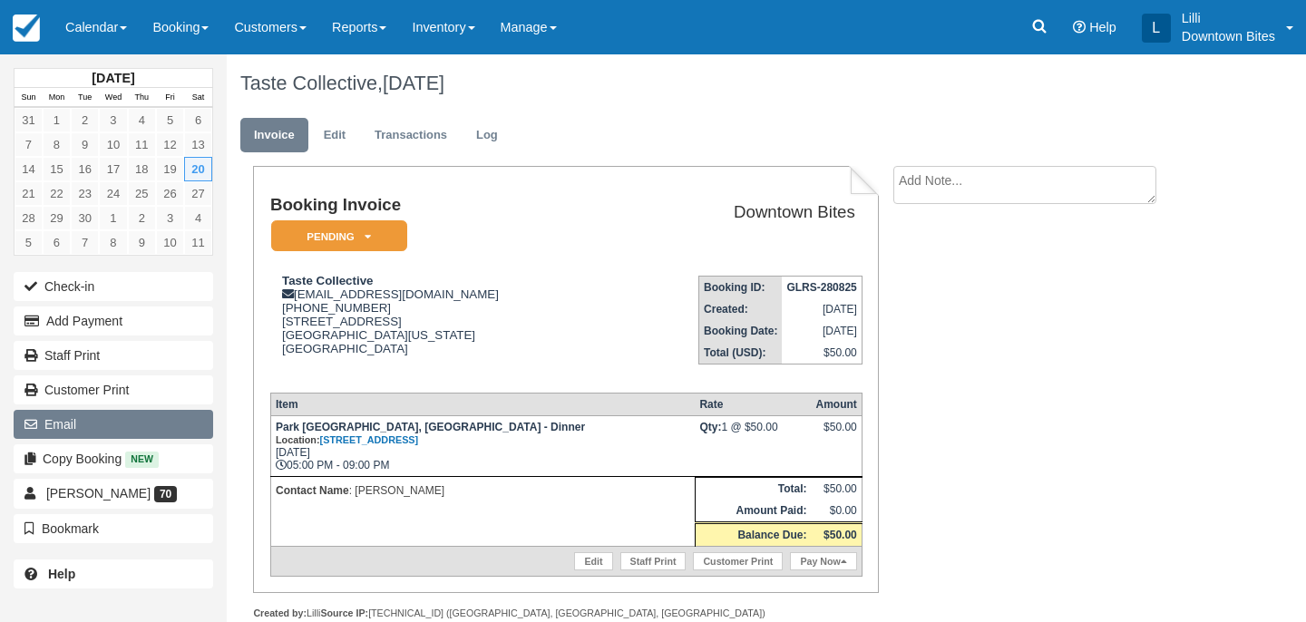
click at [88, 434] on button "Email" at bounding box center [114, 424] width 200 height 29
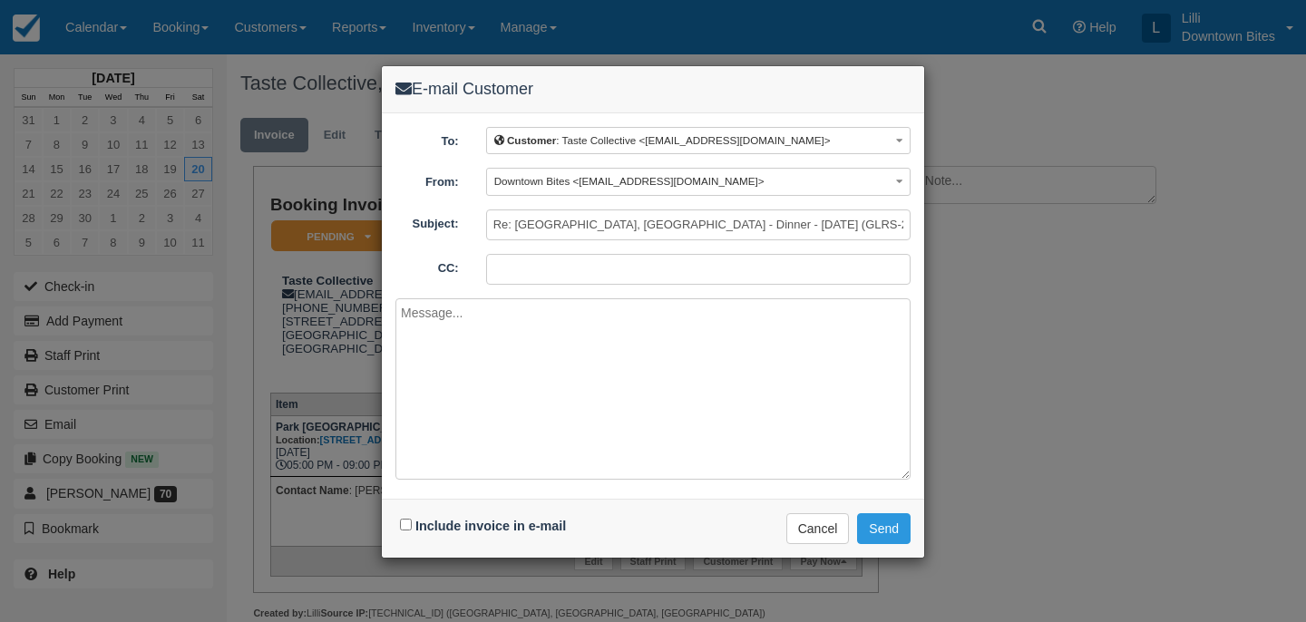
click at [540, 258] on input "CC:" at bounding box center [698, 269] width 424 height 31
type input "[EMAIL_ADDRESS][DOMAIN_NAME]; [PERSON_NAME][EMAIL_ADDRESS][DOMAIN_NAME]"
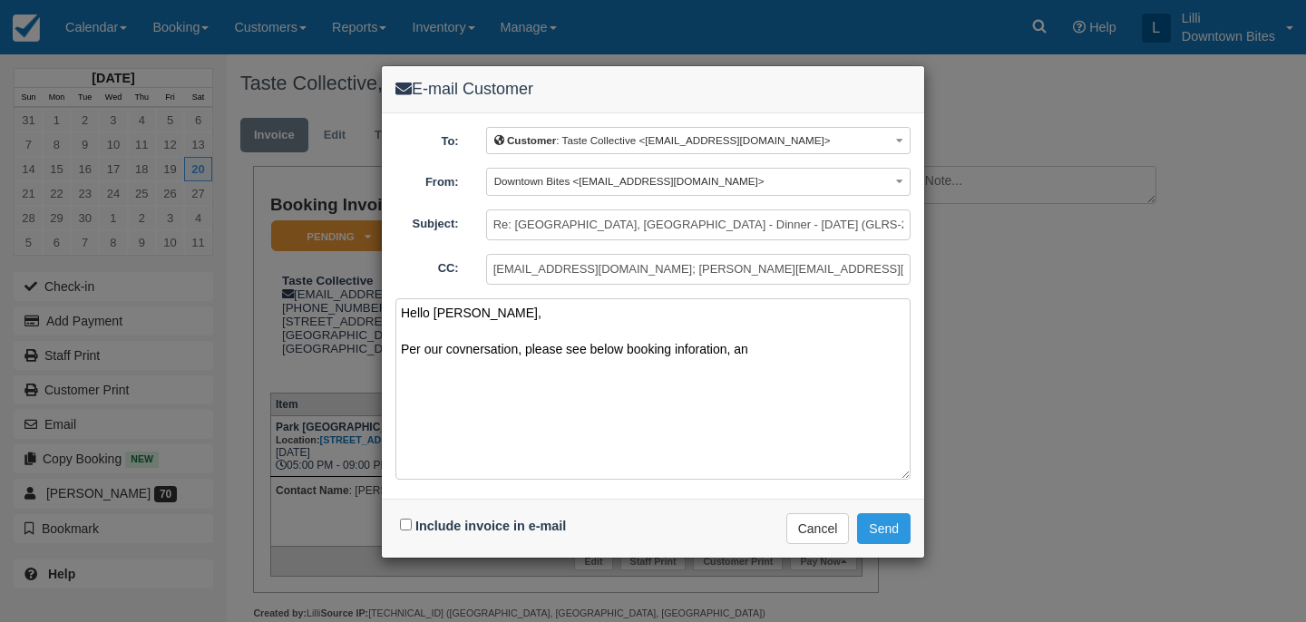
click at [458, 349] on textarea "Hello [PERSON_NAME], Per our covnersation, please see below booking inforation,…" at bounding box center [652, 388] width 515 height 181
click at [704, 340] on textarea "Hello [PERSON_NAME], Per our conversation, please see below booking inforation,…" at bounding box center [652, 388] width 515 height 181
click at [775, 348] on textarea "Hello Chris, Per our conversation, please see below booking information, an" at bounding box center [652, 388] width 515 height 181
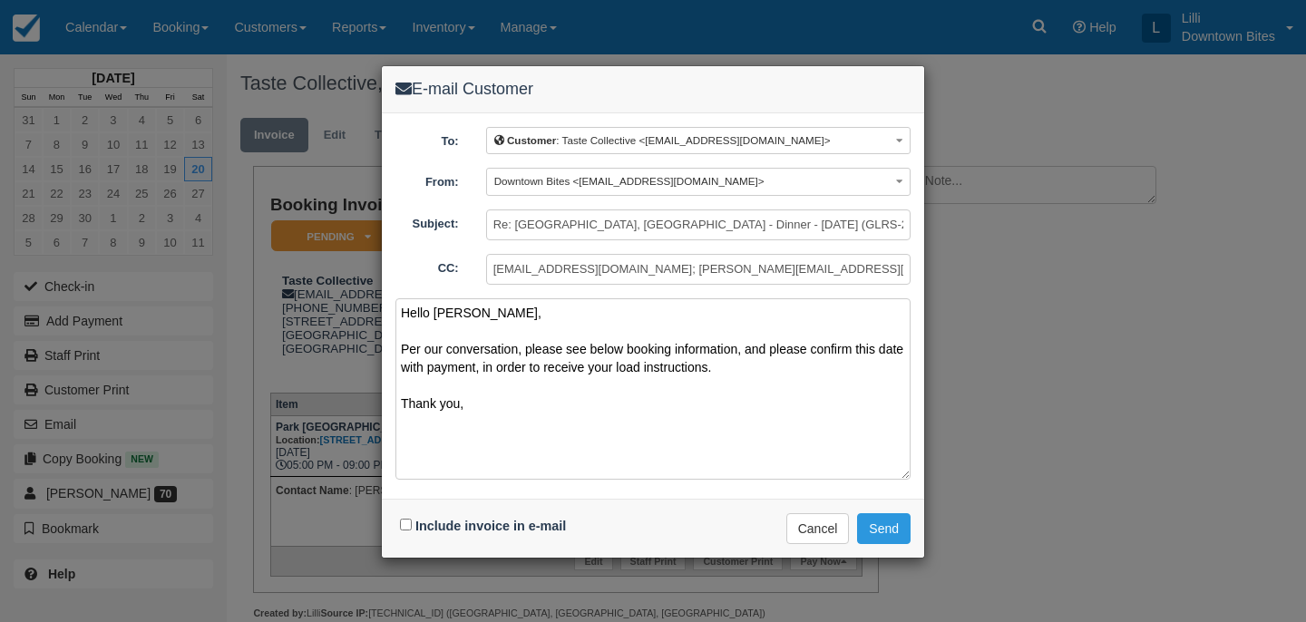
type textarea "Hello Chris, Per our conversation, please see below booking information, and pl…"
click at [405, 525] on input "Include invoice in e-mail" at bounding box center [406, 525] width 12 height 12
checkbox input "true"
click at [893, 516] on button "Send" at bounding box center [884, 528] width 54 height 31
